Goal: Information Seeking & Learning: Learn about a topic

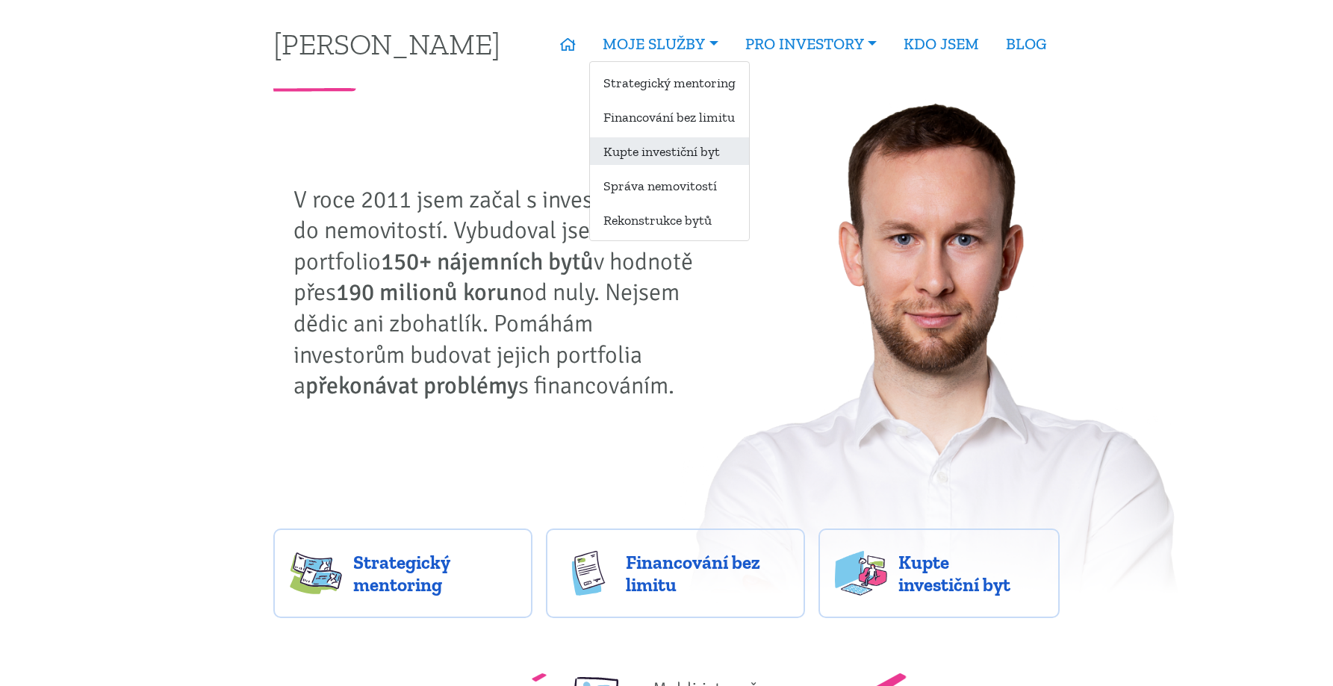
click at [672, 140] on link "Kupte investiční byt" at bounding box center [669, 151] width 159 height 28
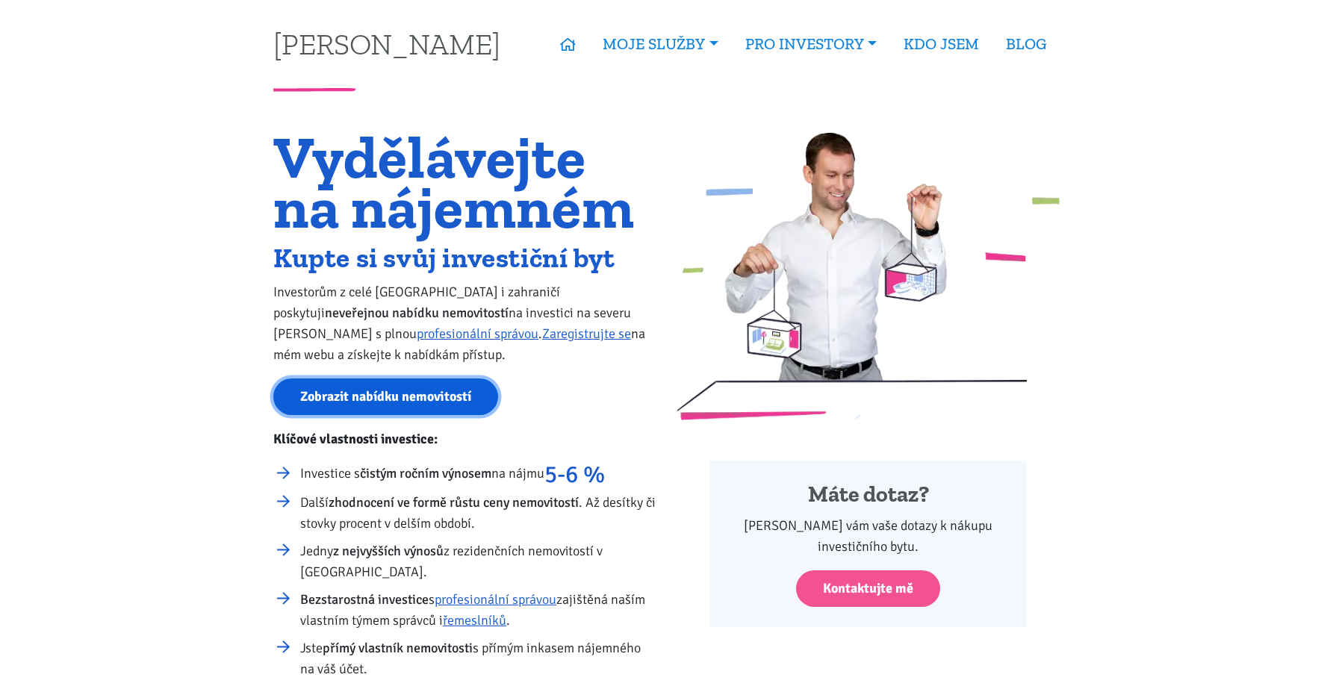
click at [455, 403] on link "Zobrazit nabídku nemovitostí" at bounding box center [385, 397] width 225 height 37
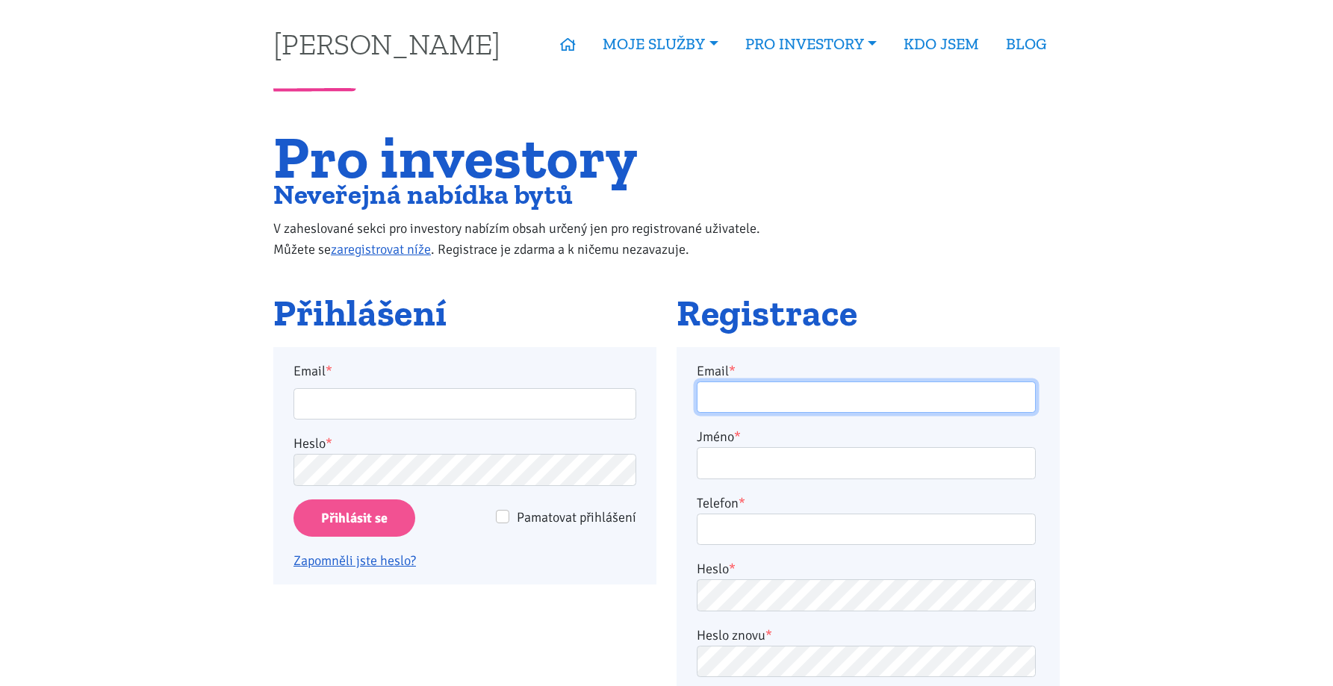
type input "[EMAIL_ADDRESS][DOMAIN_NAME]"
type input "scott9075@gmail.com"
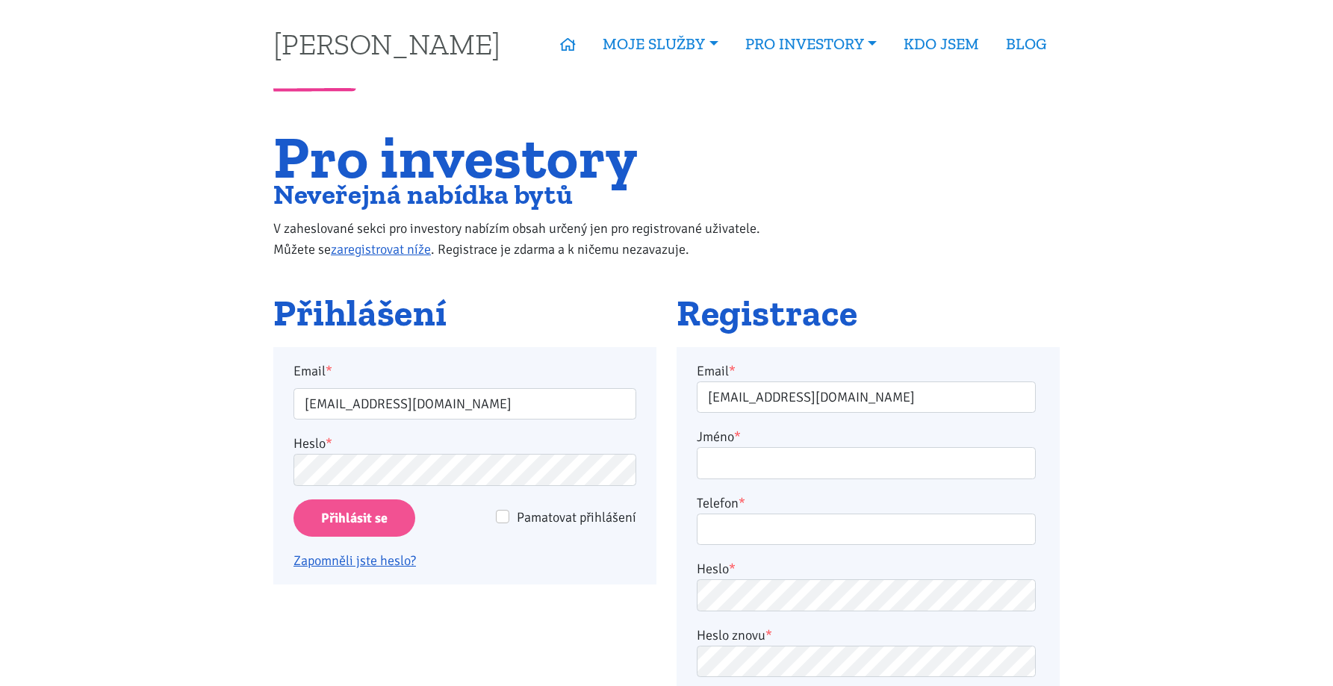
click at [374, 514] on input "Přihlásit se" at bounding box center [354, 518] width 122 height 38
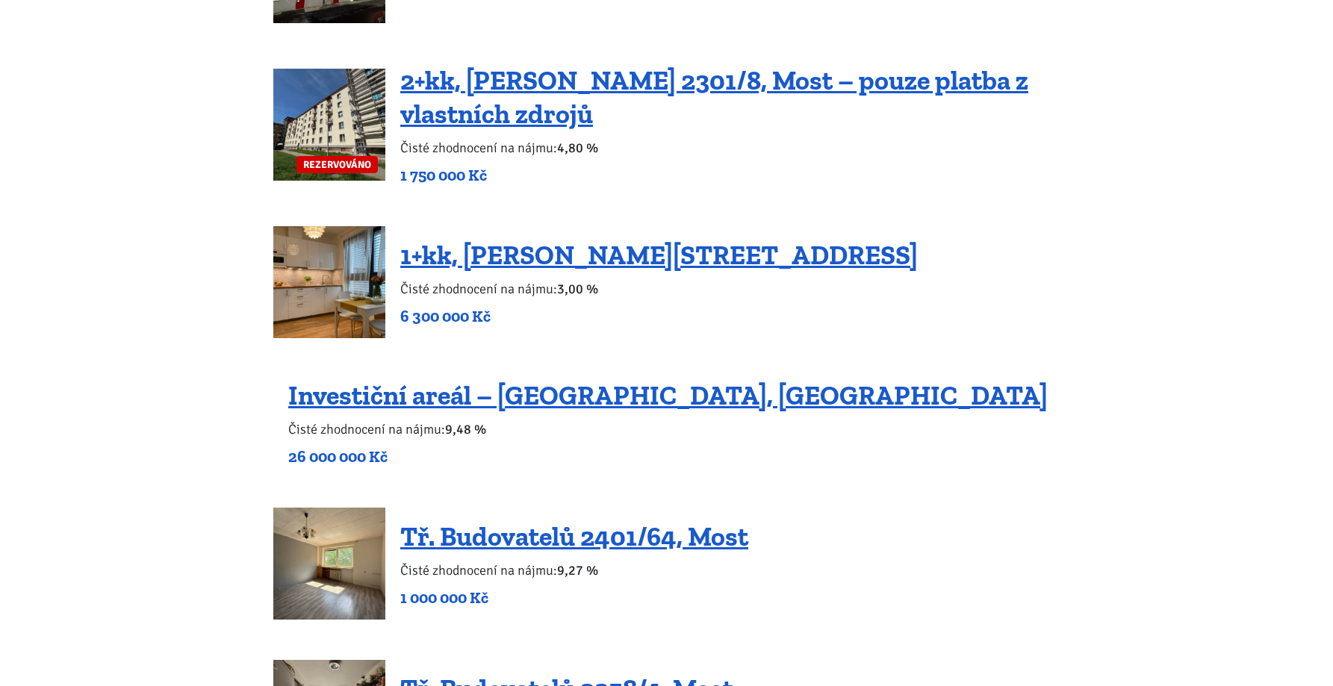
scroll to position [1093, 0]
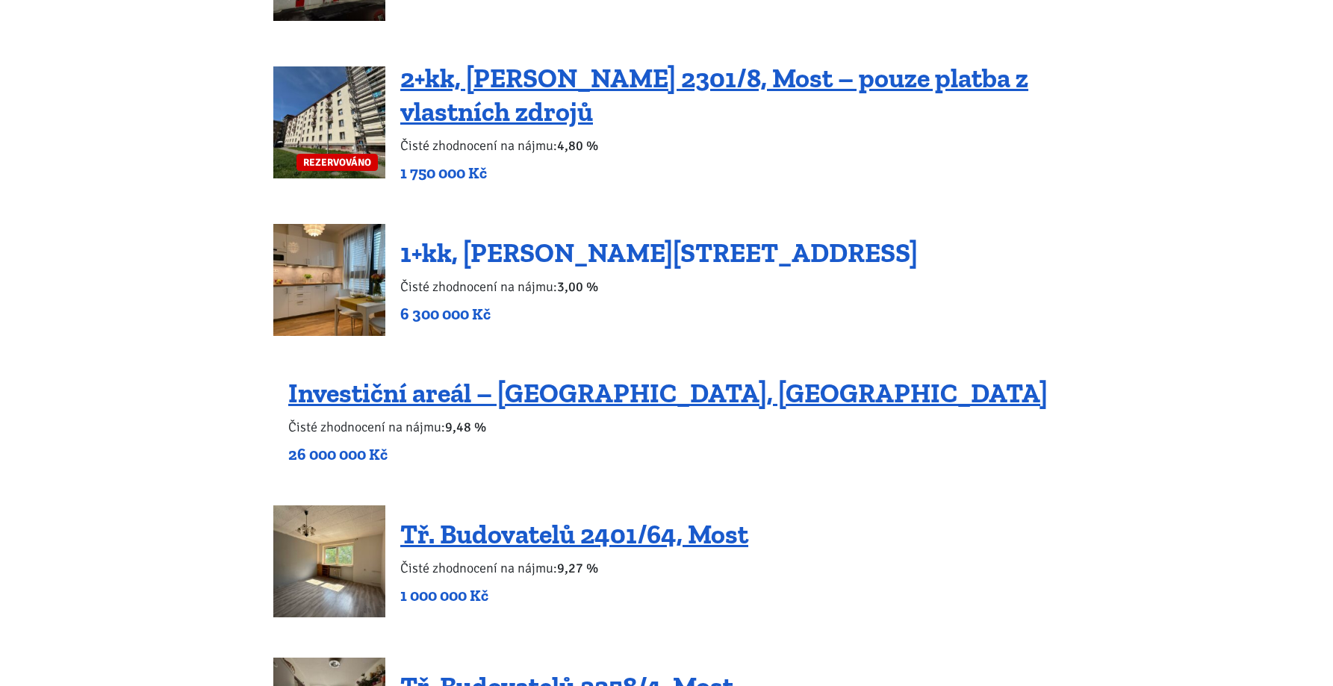
click at [591, 253] on link "1+kk, [PERSON_NAME][STREET_ADDRESS]" at bounding box center [658, 253] width 517 height 32
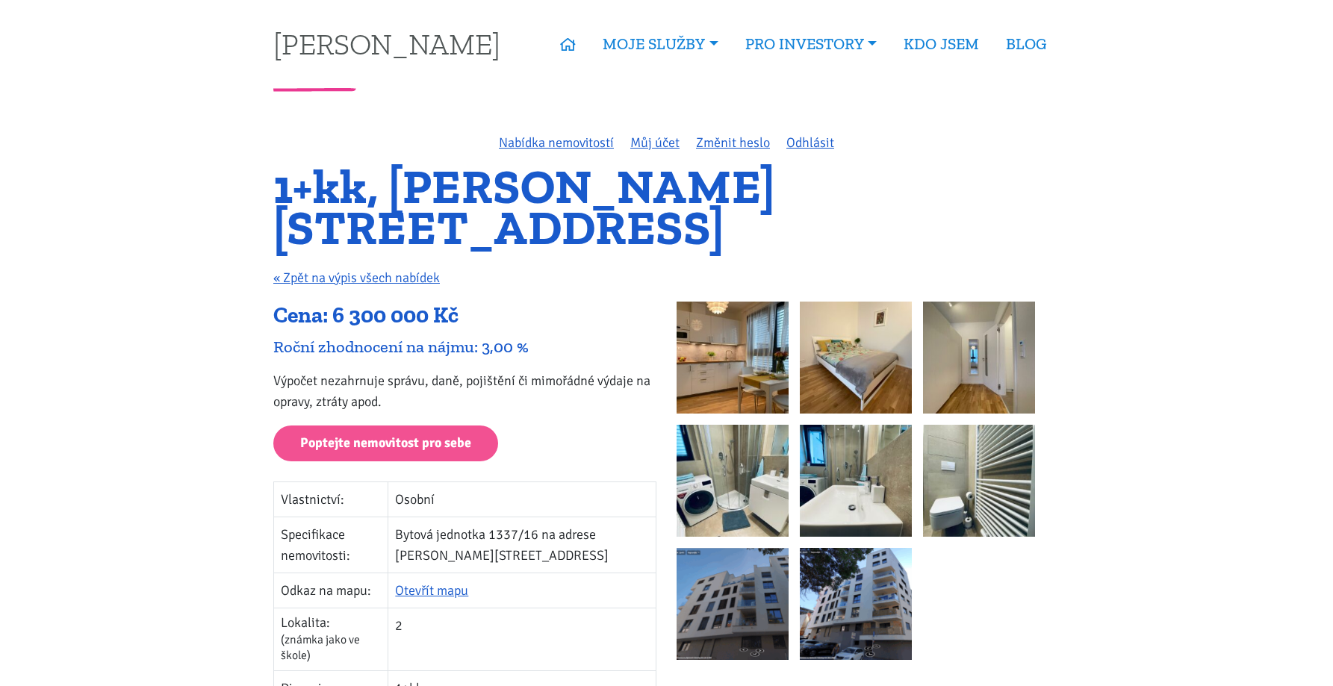
click at [715, 348] on img at bounding box center [732, 358] width 112 height 112
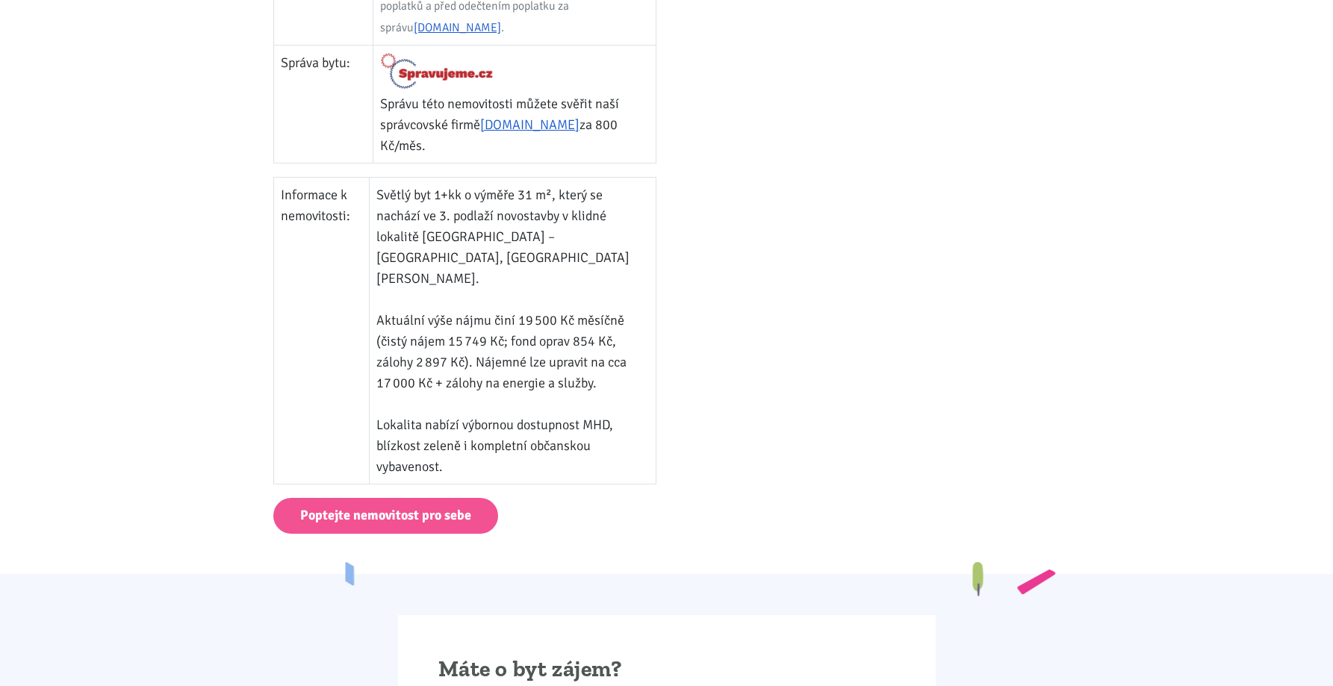
scroll to position [927, 0]
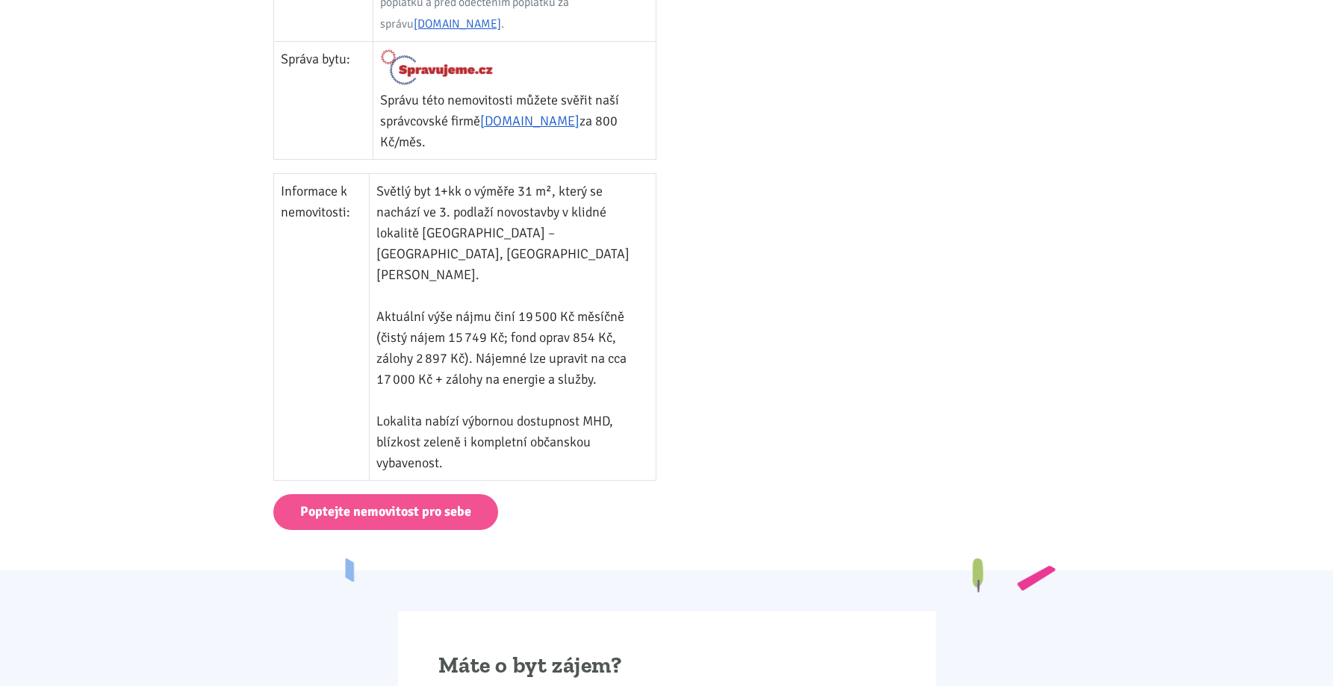
click at [559, 320] on td "Světlý byt 1+kk o výměře 31 m², který se nachází ve 3. podlaží novostavby v kli…" at bounding box center [512, 326] width 287 height 307
click at [574, 405] on td "Světlý byt 1+kk o výměře 31 m², který se nachází ve 3. podlaží novostavby v kli…" at bounding box center [512, 326] width 287 height 307
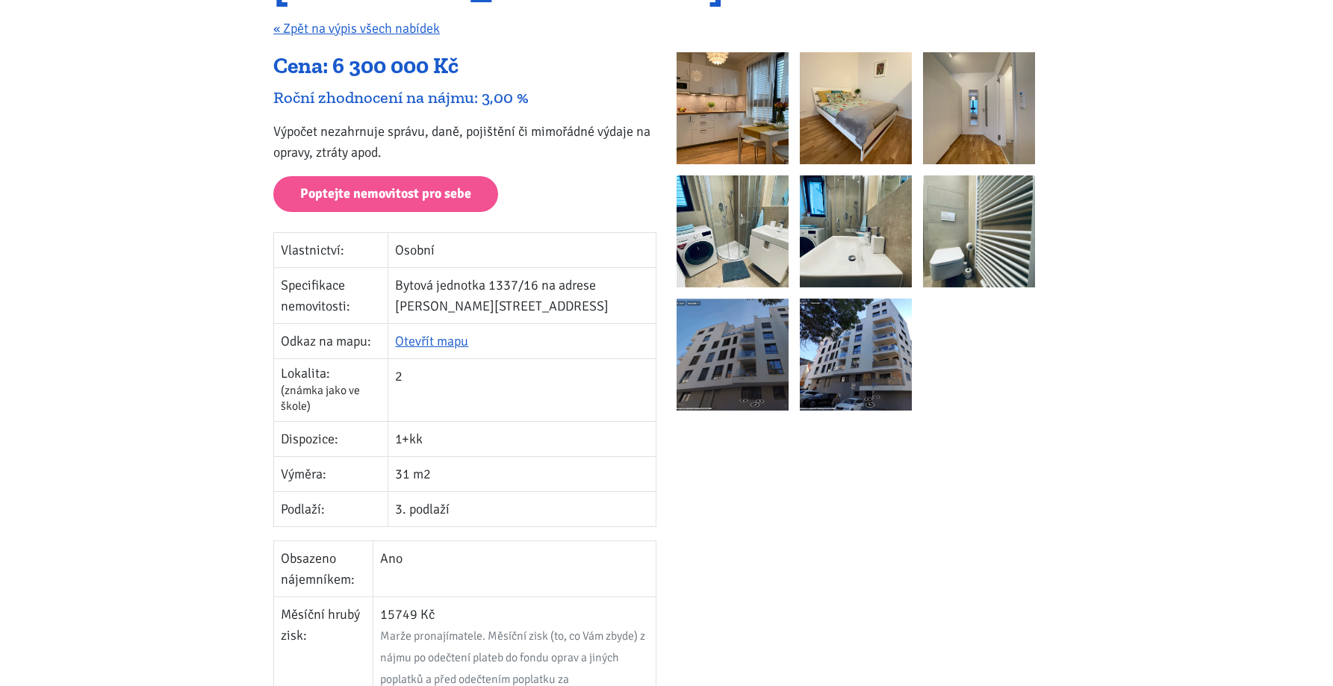
scroll to position [0, 0]
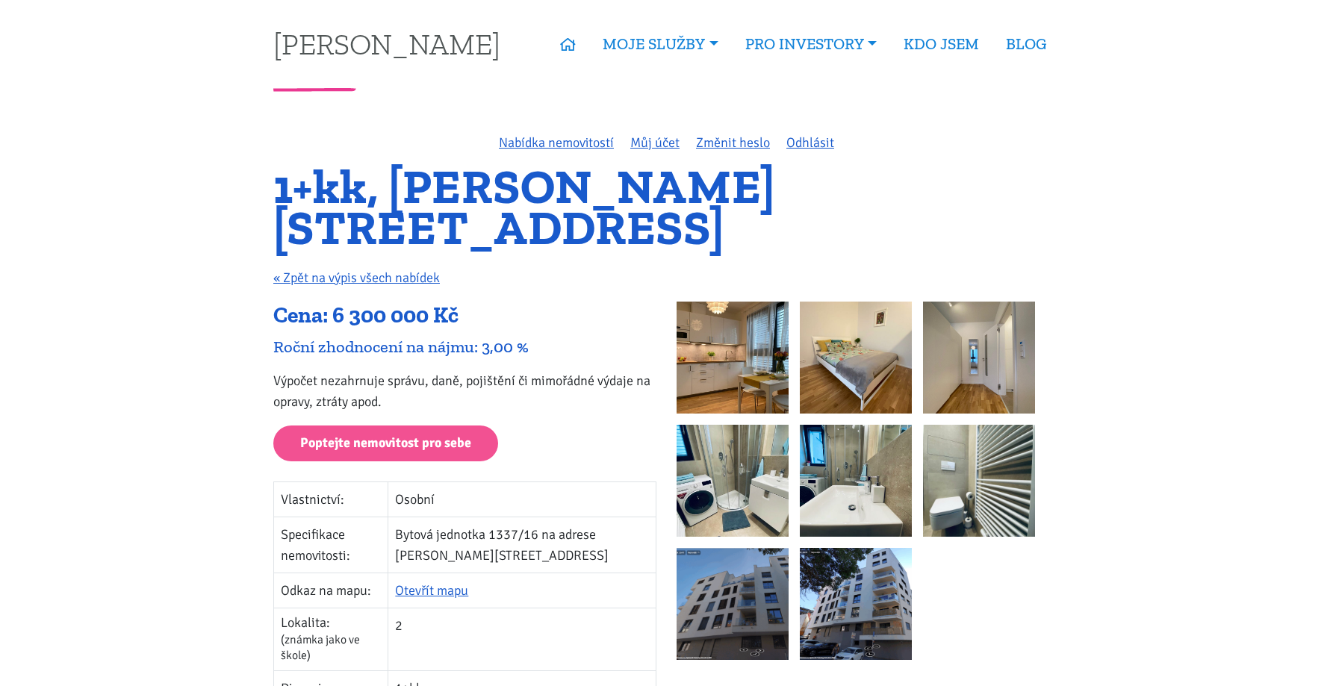
click at [754, 594] on img at bounding box center [732, 604] width 112 height 112
click at [397, 285] on link "« Zpět na výpis všech nabídek" at bounding box center [356, 278] width 166 height 16
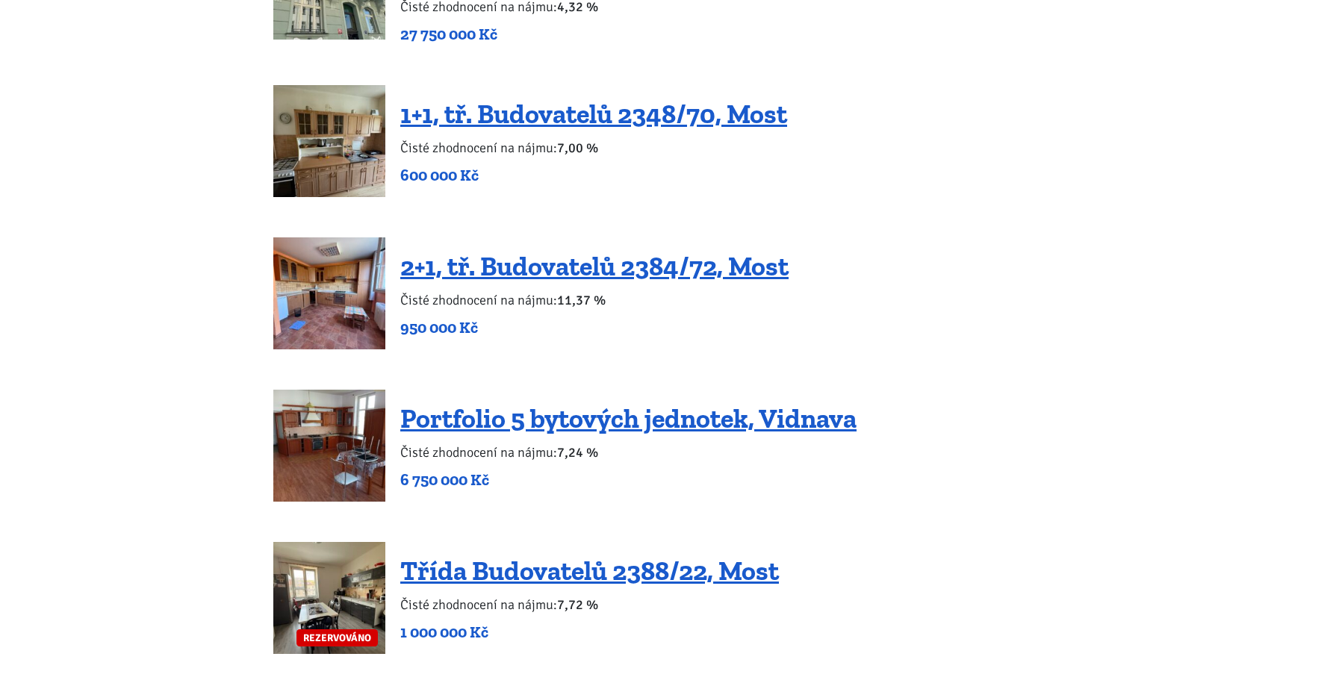
scroll to position [2900, 0]
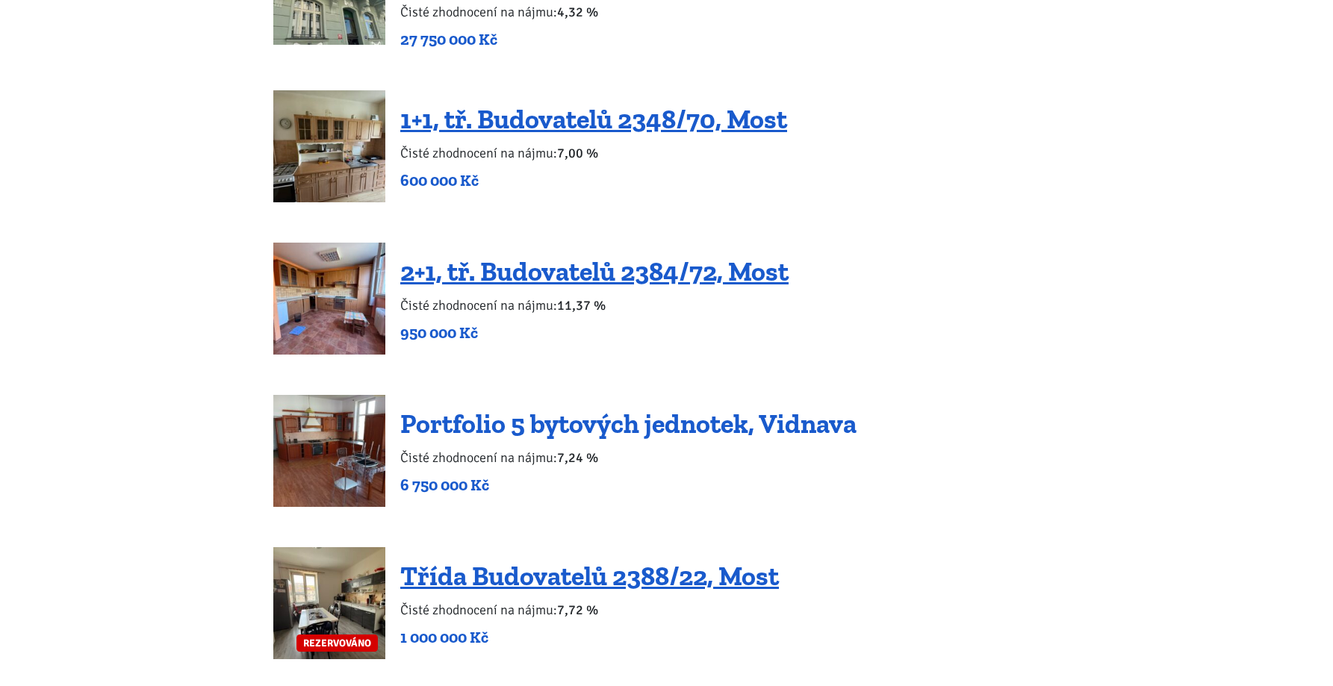
click at [461, 408] on link "Portfolio 5 bytových jednotek, Vidnava" at bounding box center [628, 424] width 456 height 32
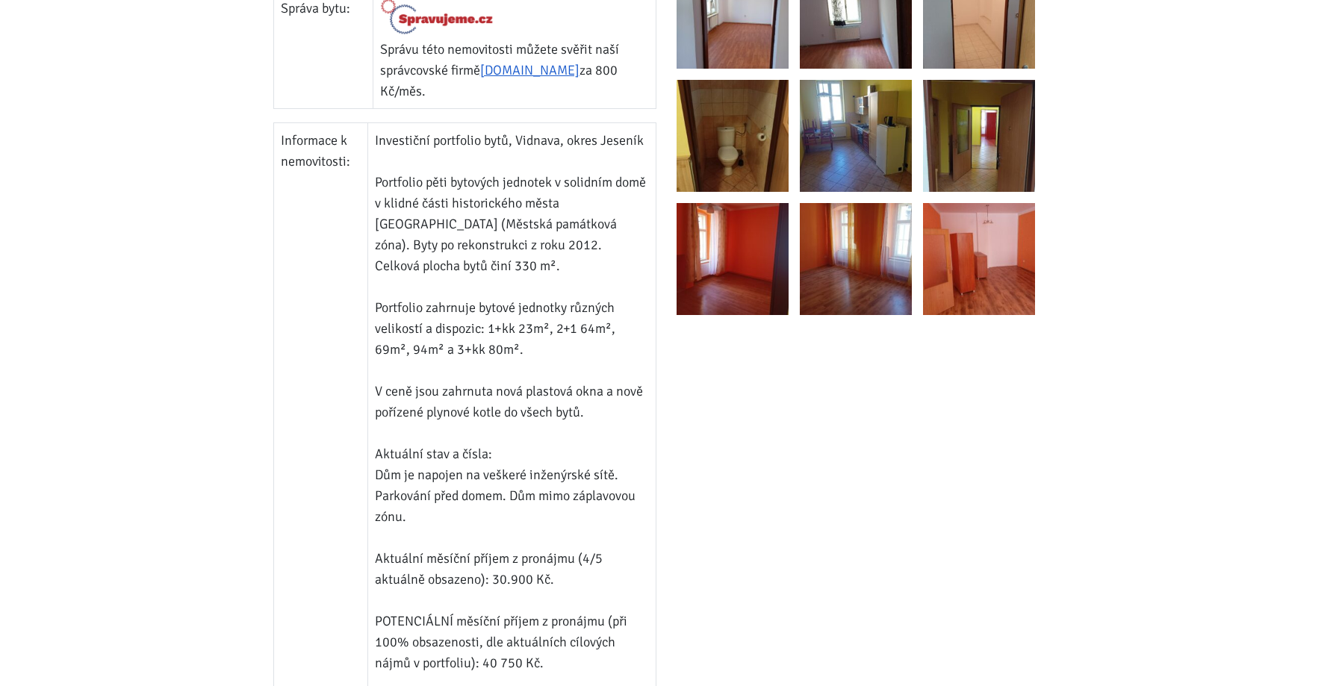
scroll to position [950, 0]
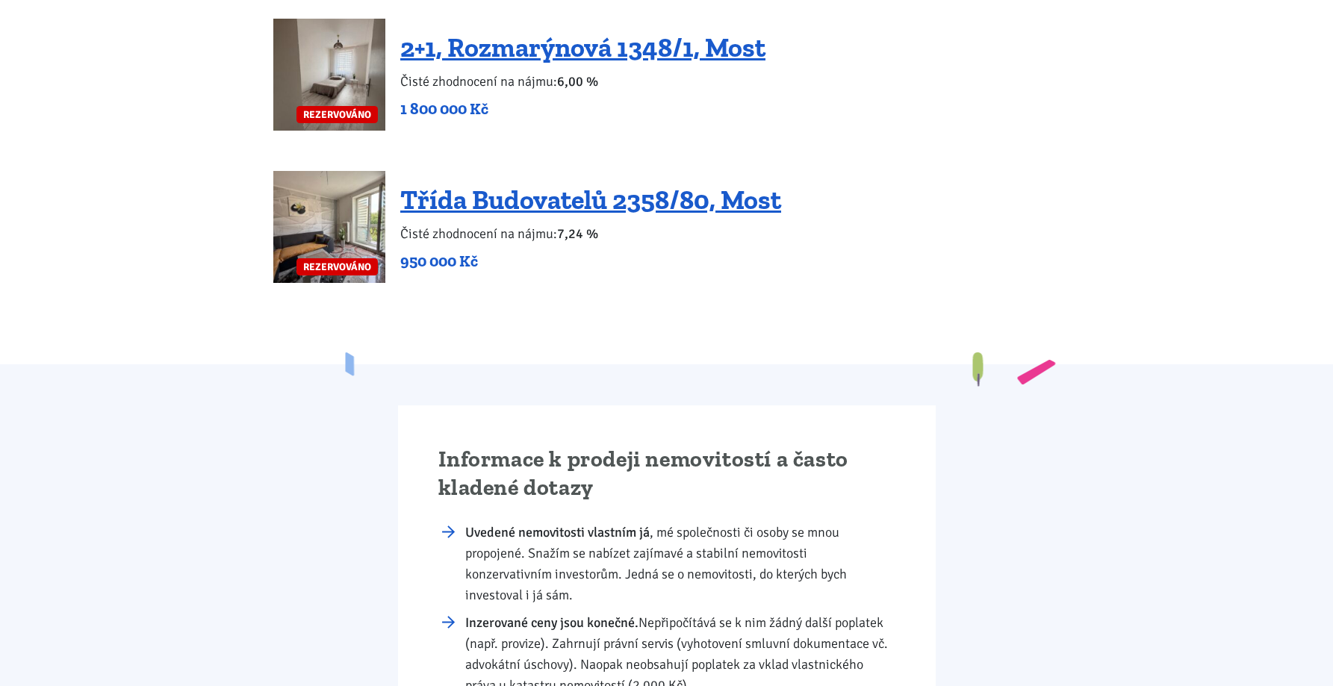
scroll to position [3738, 0]
